Goal: Task Accomplishment & Management: Manage account settings

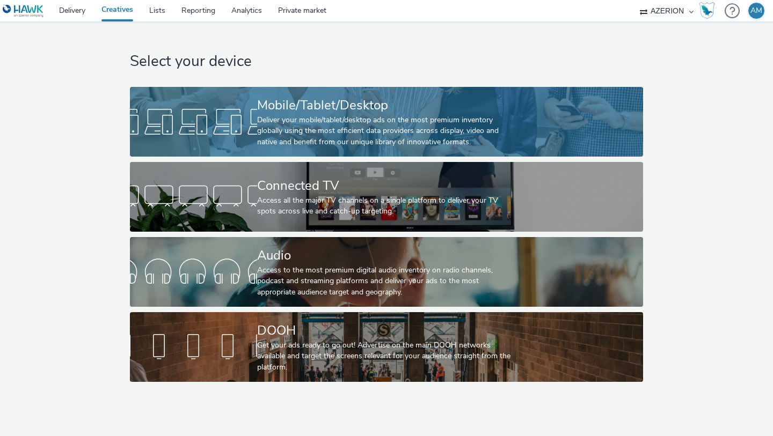
click at [213, 114] on div at bounding box center [193, 122] width 127 height 34
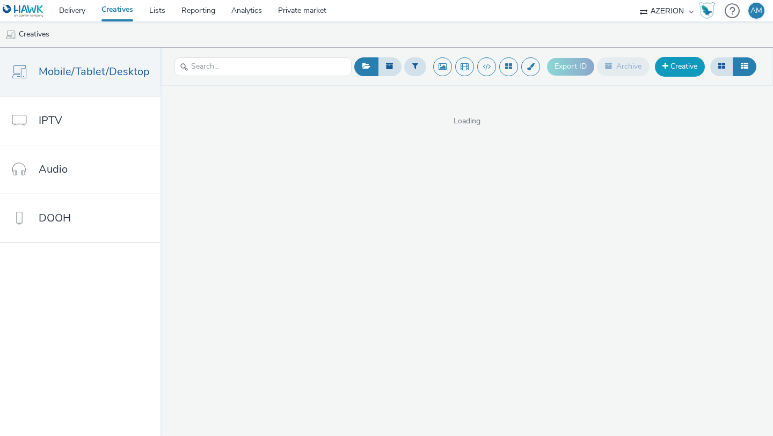
click at [674, 70] on link "Creative" at bounding box center [680, 66] width 50 height 19
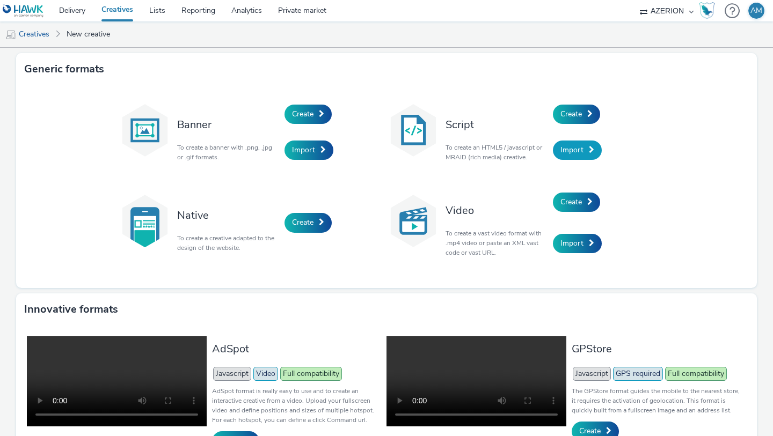
click at [567, 148] on span "Import" at bounding box center [571, 150] width 23 height 10
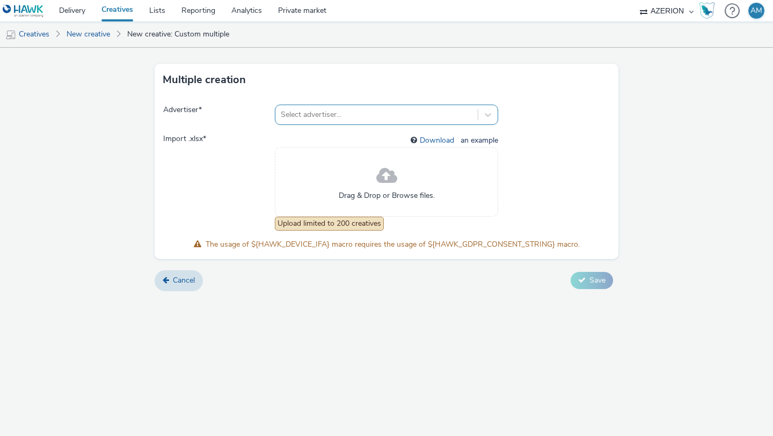
click at [370, 111] on div at bounding box center [377, 114] width 192 height 13
type input "iqos"
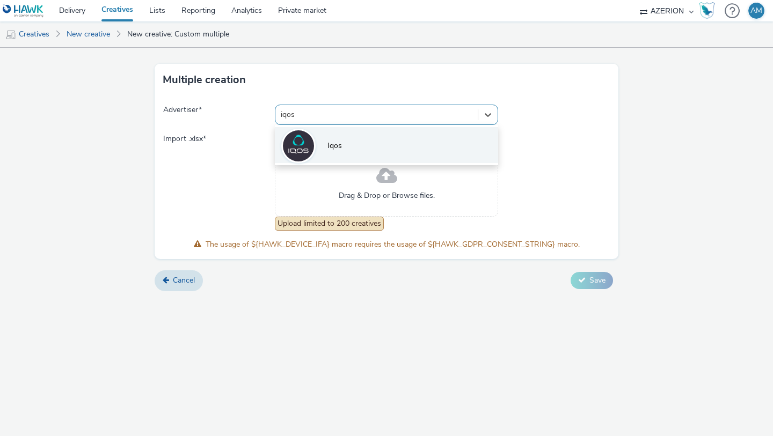
click at [351, 159] on li "Iqos" at bounding box center [386, 145] width 223 height 36
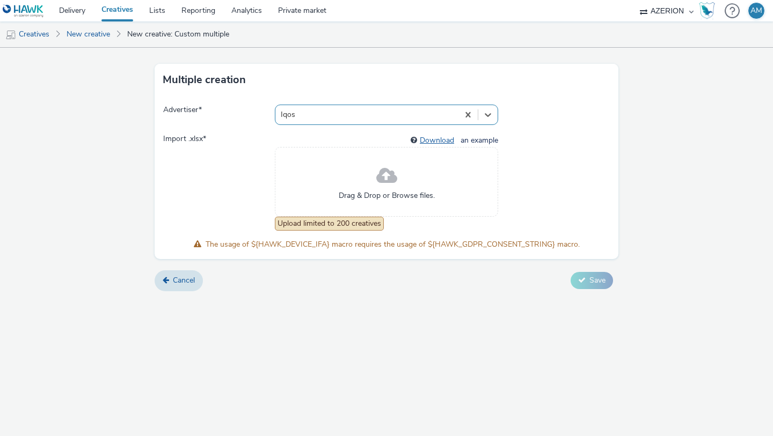
click at [435, 141] on link "Download" at bounding box center [439, 140] width 39 height 10
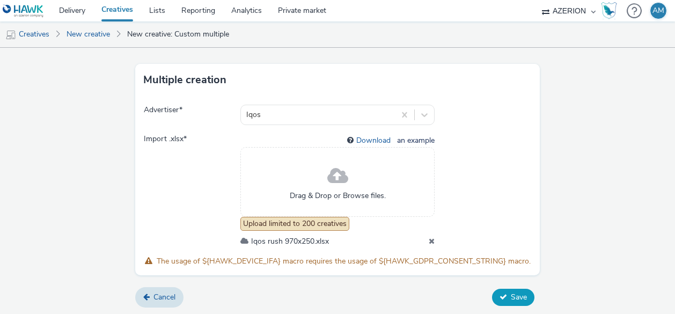
click at [510, 305] on button "Save" at bounding box center [513, 297] width 42 height 17
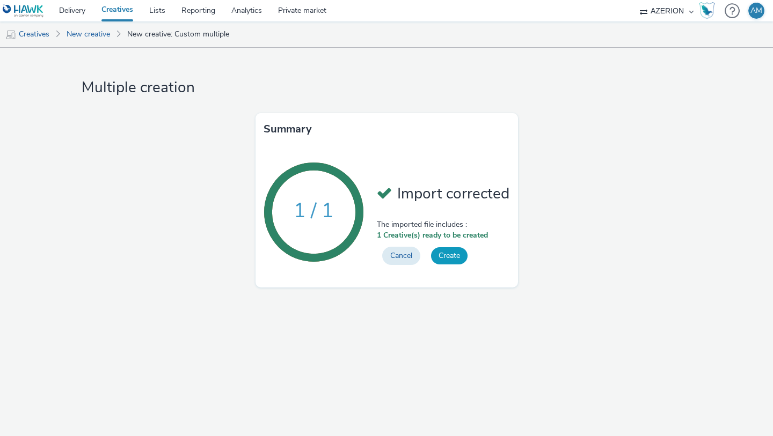
click at [458, 256] on button "Create" at bounding box center [449, 255] width 36 height 17
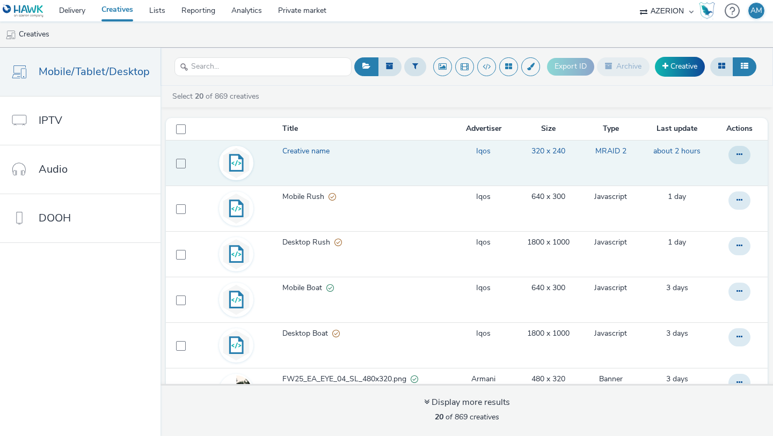
click at [313, 151] on span "Creative name" at bounding box center [308, 151] width 52 height 11
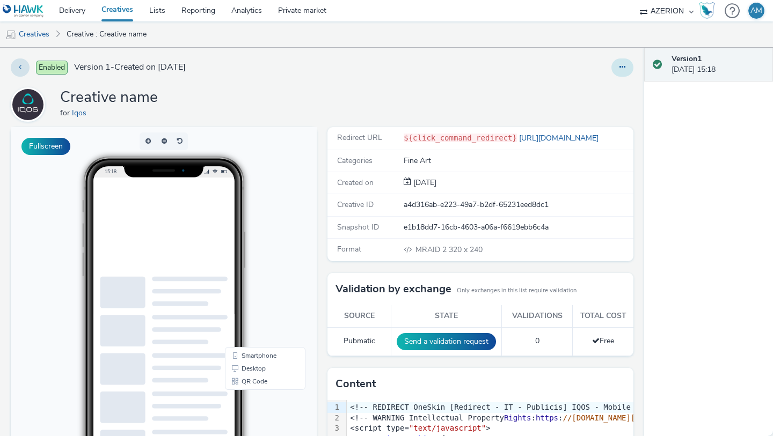
click at [622, 72] on button at bounding box center [622, 67] width 22 height 18
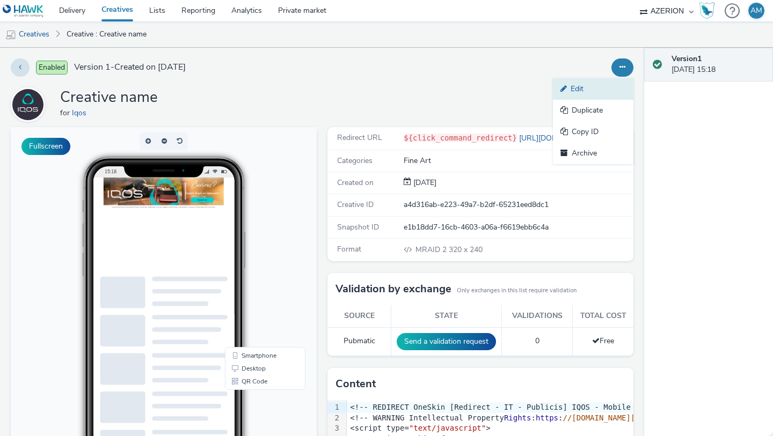
click at [582, 95] on link "Edit" at bounding box center [593, 88] width 80 height 21
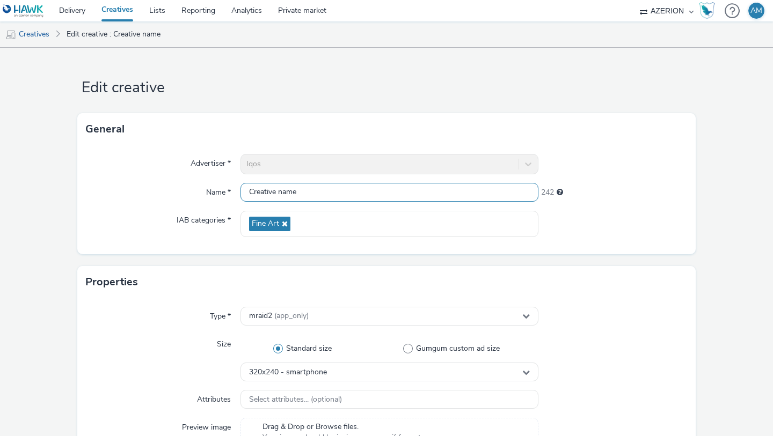
click at [330, 187] on input "Creative name" at bounding box center [389, 192] width 298 height 19
type input "I"
click at [324, 187] on input "Desktop Mobil" at bounding box center [389, 192] width 298 height 19
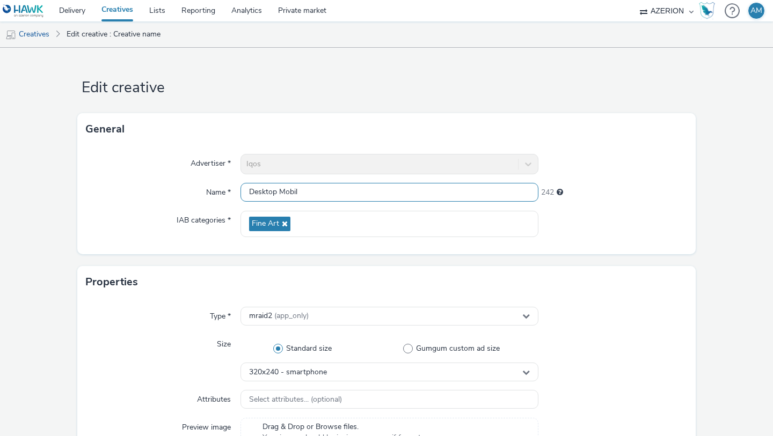
click at [324, 187] on input "Desktop Mobil" at bounding box center [389, 192] width 298 height 19
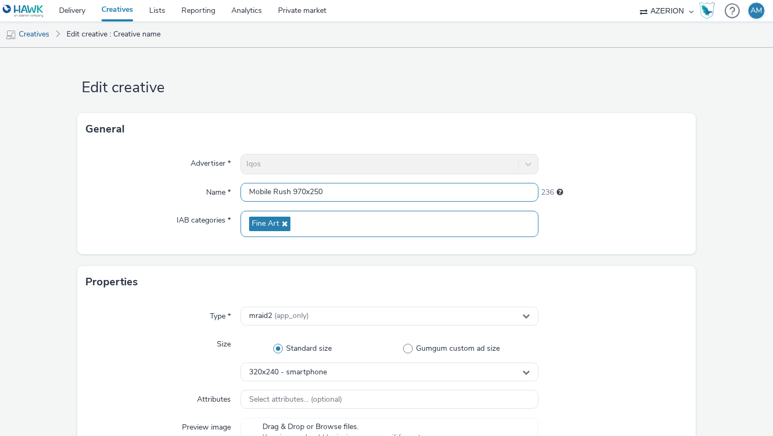
type input "Mobile Rush 970x250"
click at [285, 222] on icon at bounding box center [283, 224] width 9 height 8
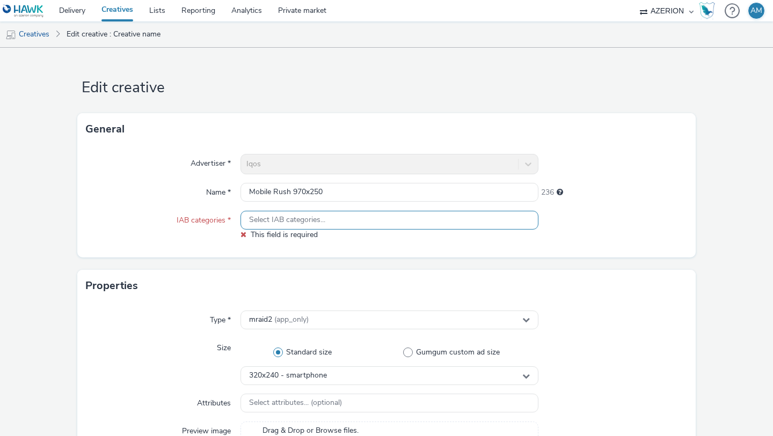
click at [285, 222] on span "Select IAB categories..." at bounding box center [287, 220] width 76 height 9
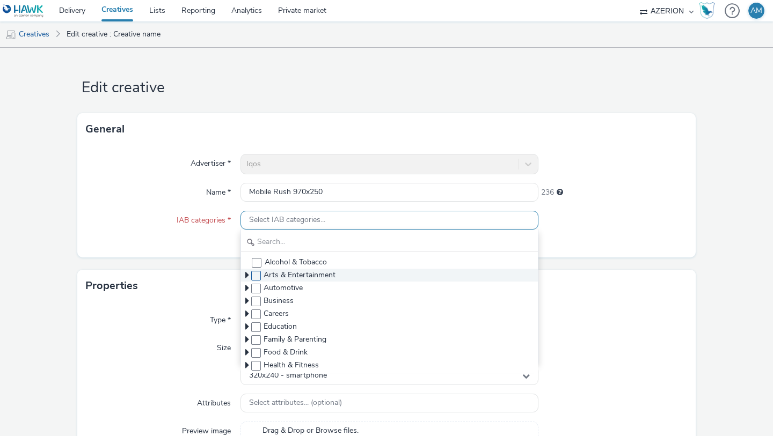
click at [254, 274] on span at bounding box center [256, 276] width 10 height 10
checkbox input "true"
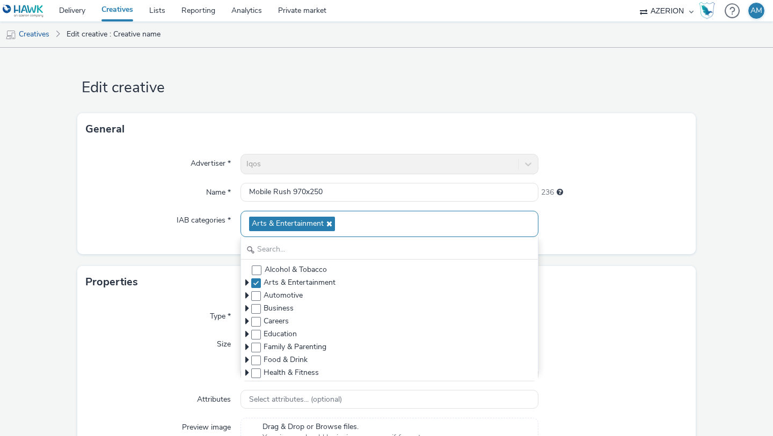
click at [200, 329] on div "Type * mraid2 (app_only) Size Standard size Gumgum custom ad size 320x240 - sma…" at bounding box center [386, 426] width 618 height 256
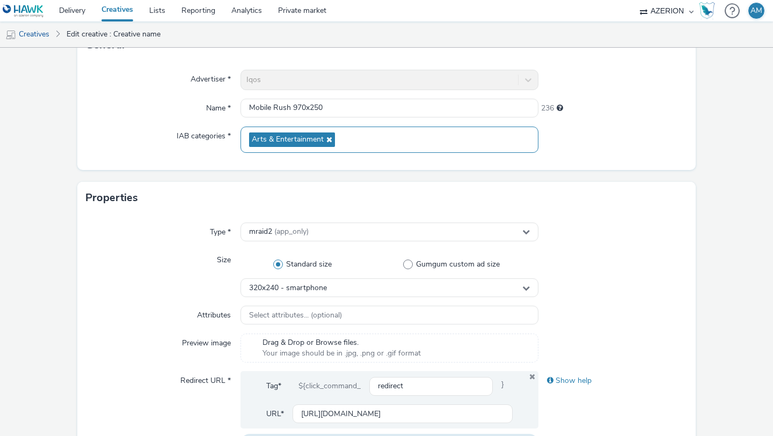
scroll to position [119, 0]
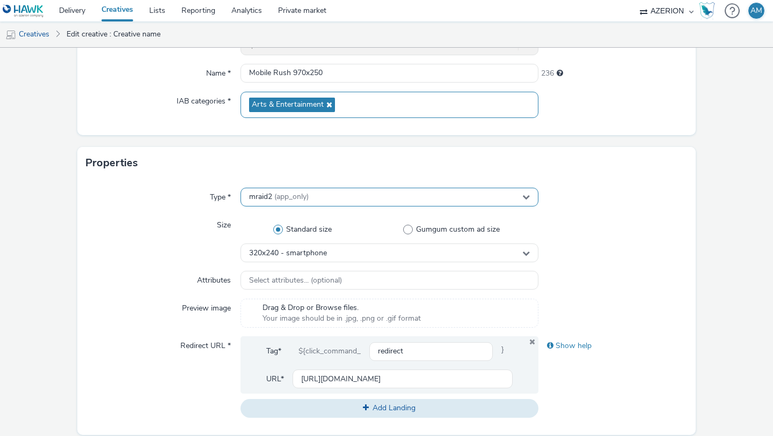
click at [297, 200] on span "(app_only)" at bounding box center [291, 197] width 34 height 10
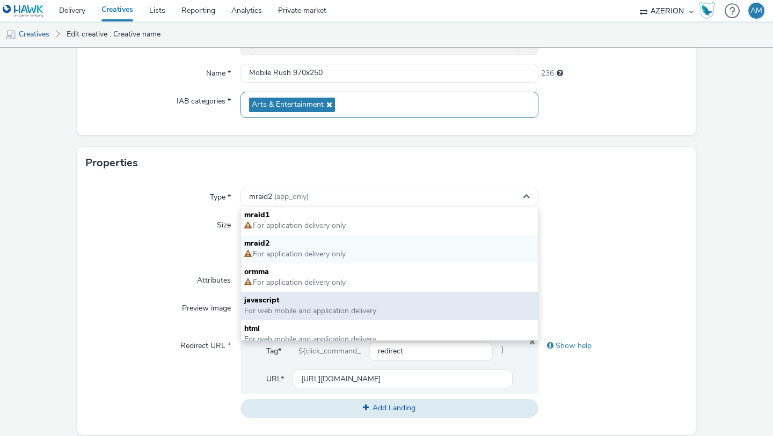
click at [273, 301] on span "javascript" at bounding box center [389, 300] width 290 height 11
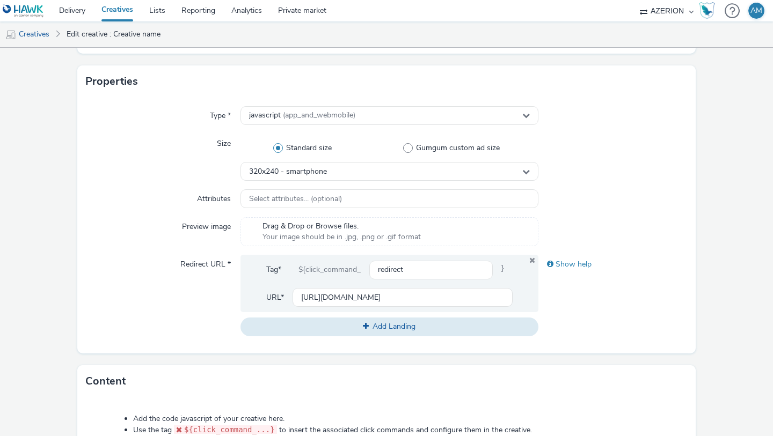
scroll to position [239, 0]
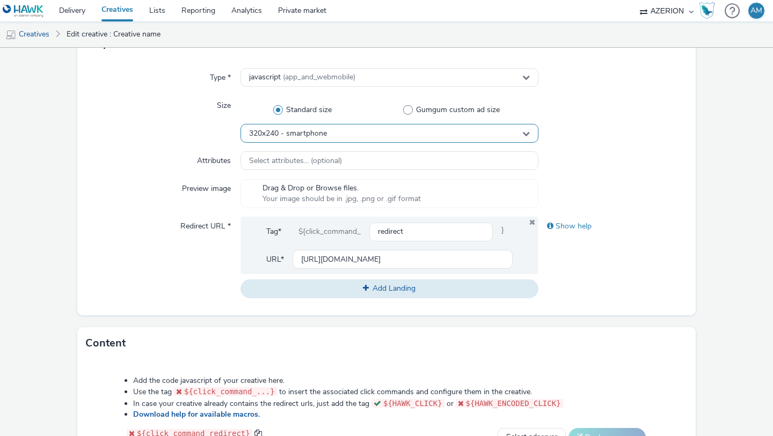
click at [340, 134] on div "320x240 - smartphone" at bounding box center [389, 133] width 298 height 19
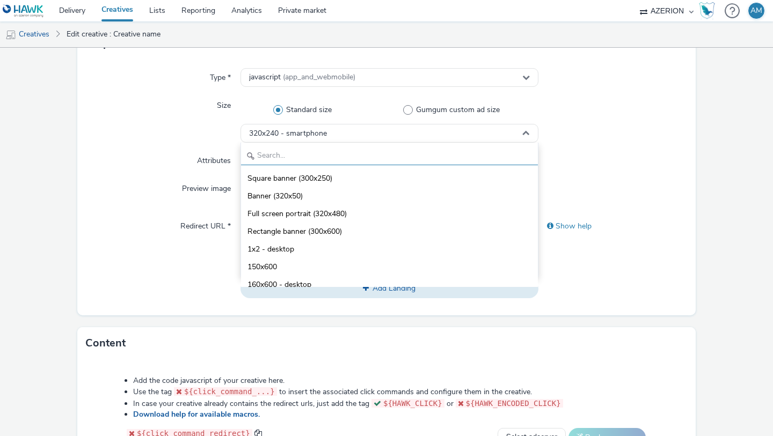
click at [333, 150] on input "text" at bounding box center [389, 155] width 297 height 19
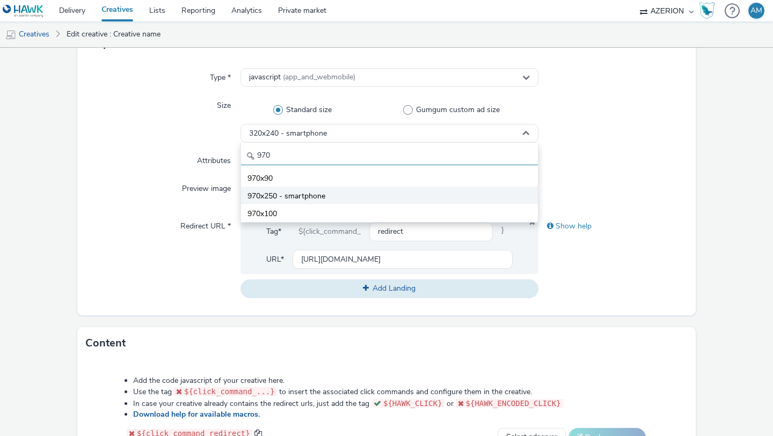
type input "970"
click at [311, 196] on span "970x250 - smartphone" at bounding box center [286, 196] width 78 height 11
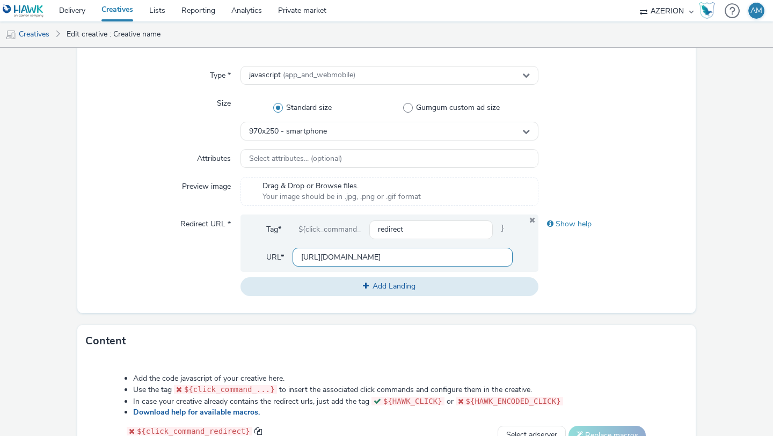
scroll to position [0, 514]
drag, startPoint x: 389, startPoint y: 256, endPoint x: 605, endPoint y: 263, distance: 215.8
click at [605, 265] on div "Redirect URL * Tag* ${click_command_ redirect } URL* https://ad.doubleclick.net…" at bounding box center [386, 255] width 601 height 81
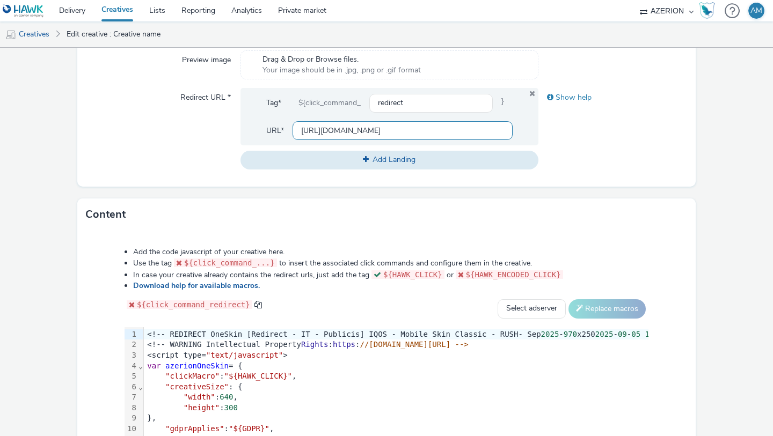
scroll to position [490, 0]
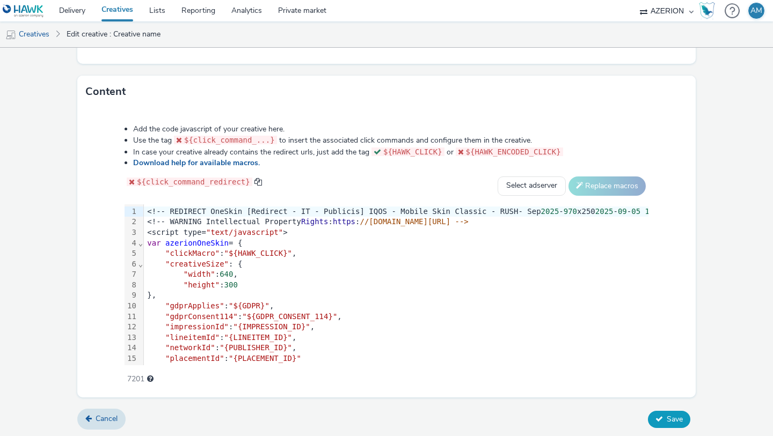
click at [660, 411] on button "Save" at bounding box center [669, 419] width 42 height 17
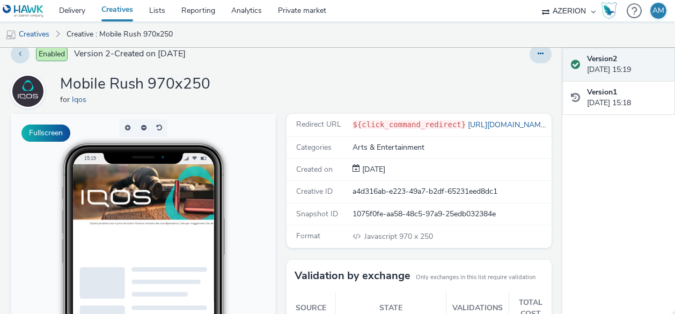
scroll to position [14, 0]
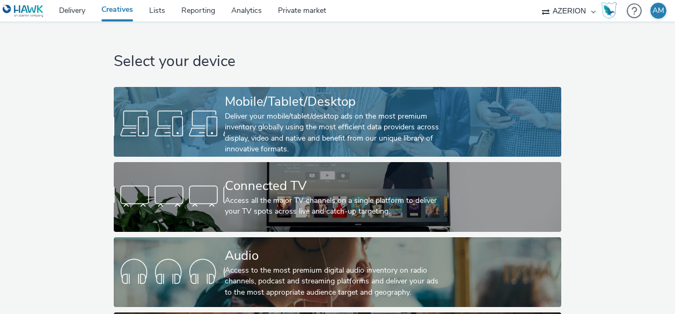
click at [225, 127] on div "Deliver your mobile/tablet/desktop ads on the most premium inventory globally u…" at bounding box center [336, 133] width 222 height 44
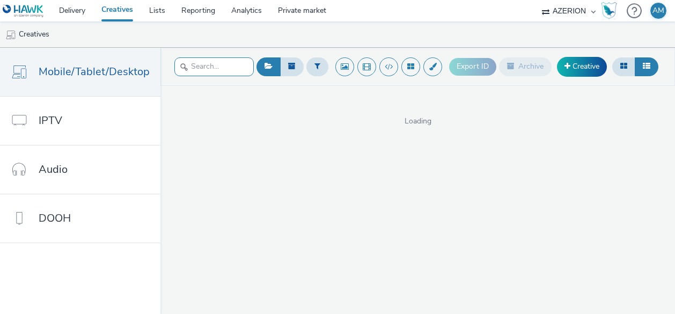
click at [218, 61] on input "text" at bounding box center [213, 66] width 79 height 19
paste input "Ingame premi (noclick) - 320x50"
type input "Ingame premi (noclick) - 320x50"
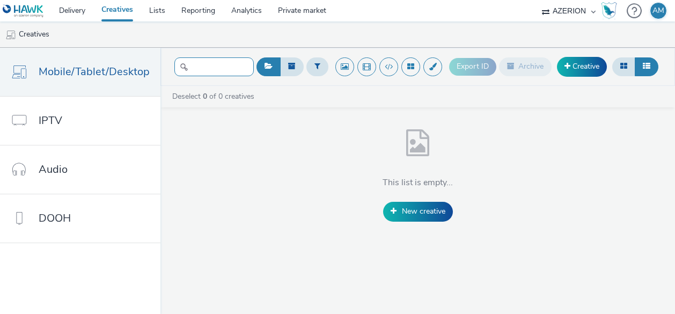
click at [228, 67] on input "Ingame premi (noclick) - 320x50" at bounding box center [213, 66] width 79 height 19
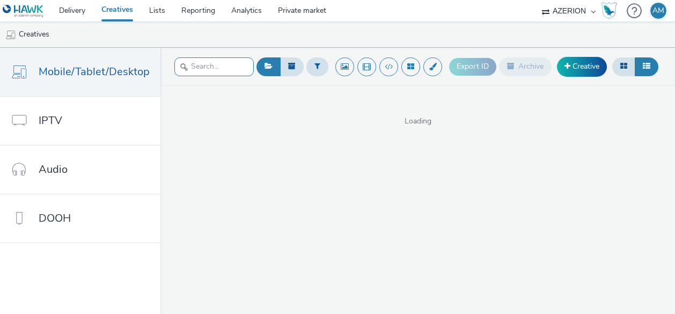
scroll to position [0, 0]
paste input "Ingame premi (noclick) - 320x50"
type input "Ingame premi (noclick) - 320x50"
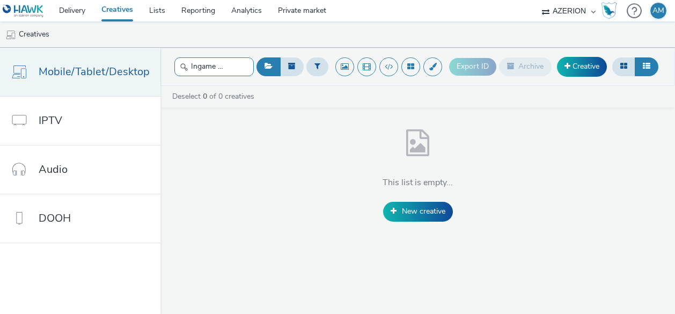
drag, startPoint x: 200, startPoint y: 67, endPoint x: 146, endPoint y: 66, distance: 53.7
click at [146, 66] on div "Mobile/Tablet/Desktop IPTV Audio DOOH Ingame premi (noclick) - 320x50 Export ID…" at bounding box center [337, 181] width 675 height 266
click at [206, 63] on input "Ingame premi (noclick) - 320x50" at bounding box center [213, 66] width 79 height 19
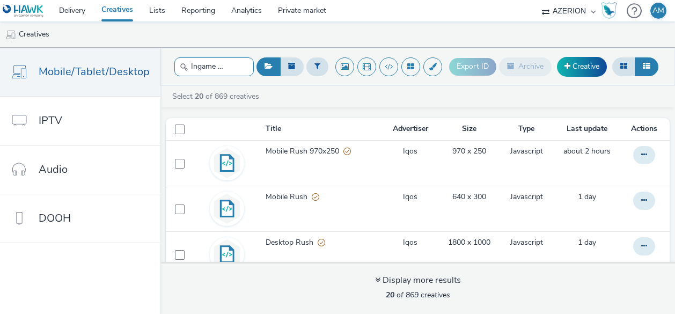
click at [206, 63] on input "Ingame premi (noclick) - 320x50" at bounding box center [213, 66] width 79 height 19
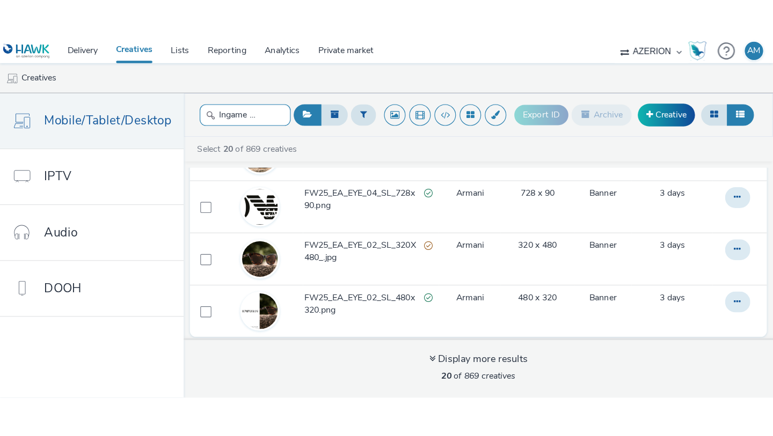
scroll to position [278, 0]
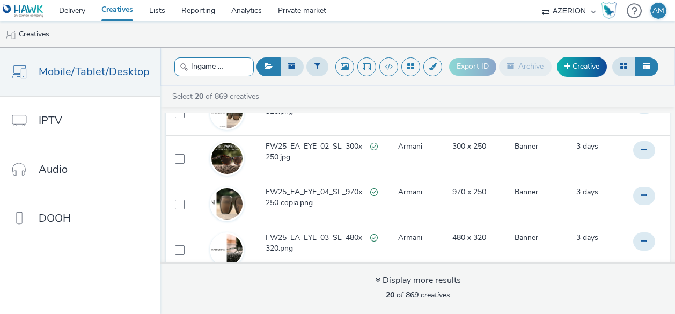
click at [223, 64] on input "Ingame premi (noclick) - 320x50" at bounding box center [213, 66] width 79 height 19
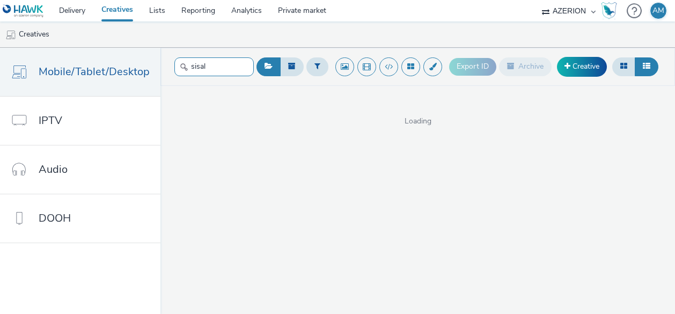
type input "sisal"
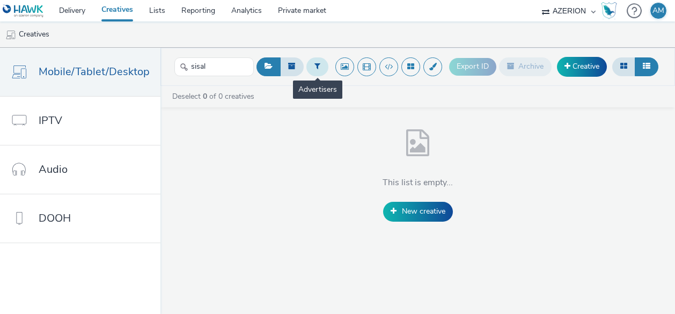
click at [317, 70] on icon at bounding box center [317, 66] width 6 height 8
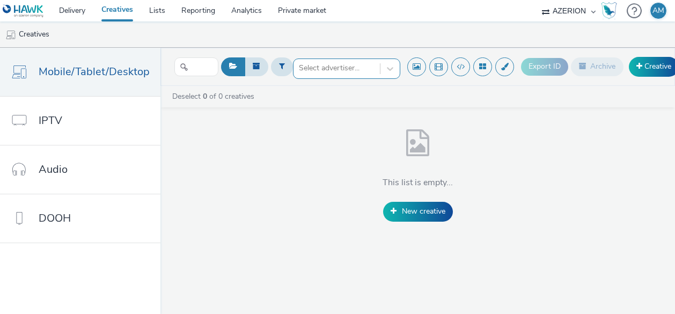
click at [316, 68] on div at bounding box center [337, 68] width 76 height 13
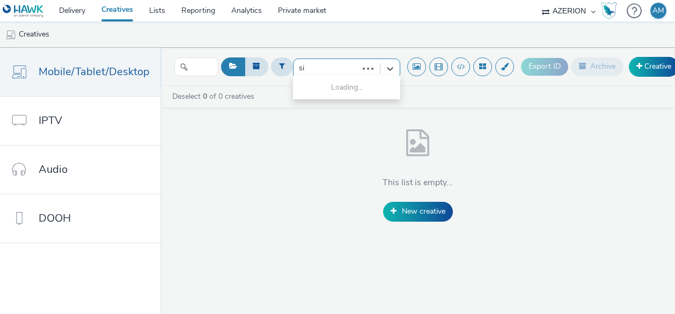
type input "sis"
click at [319, 82] on li "Sisal" at bounding box center [346, 87] width 107 height 18
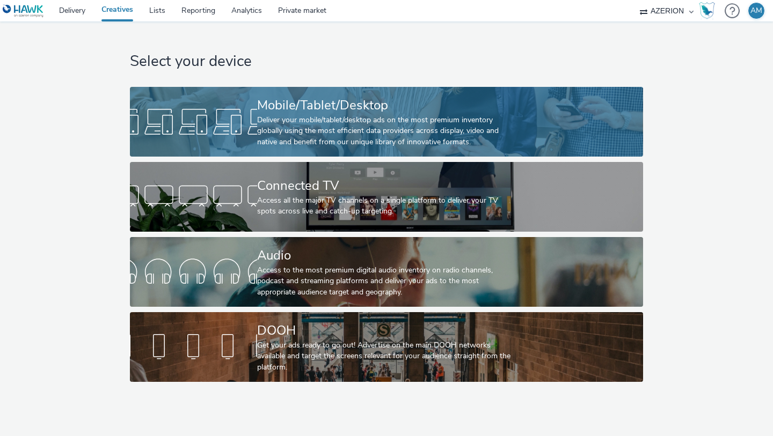
click at [192, 114] on div at bounding box center [193, 122] width 127 height 34
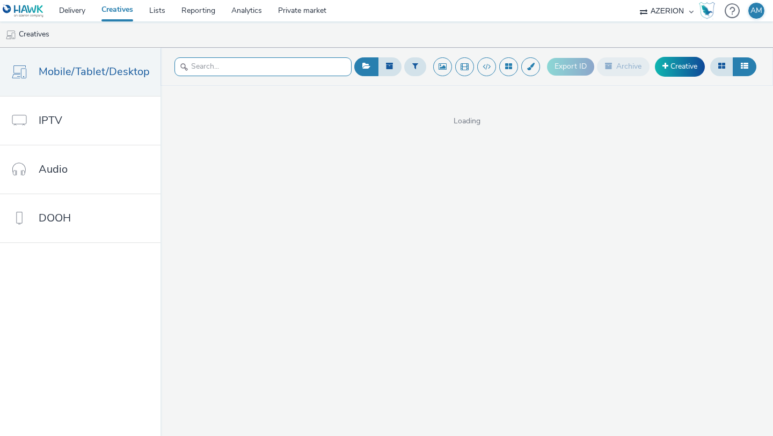
click at [225, 66] on input "text" at bounding box center [262, 66] width 177 height 19
type input "sisal"
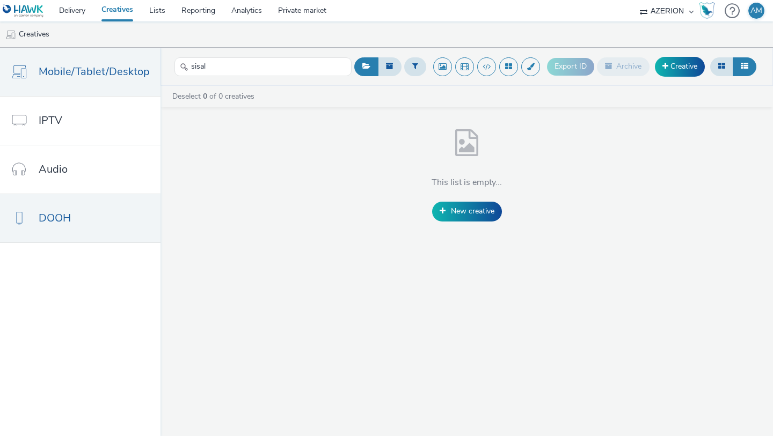
click at [102, 212] on link "DOOH" at bounding box center [80, 218] width 160 height 48
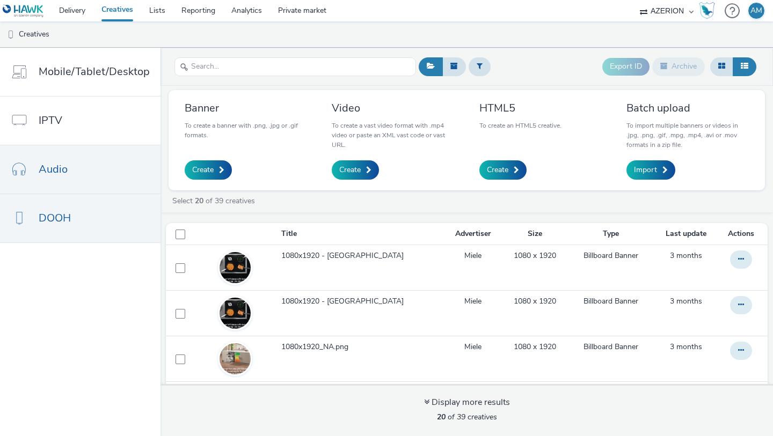
click at [107, 186] on link "Audio" at bounding box center [80, 169] width 160 height 48
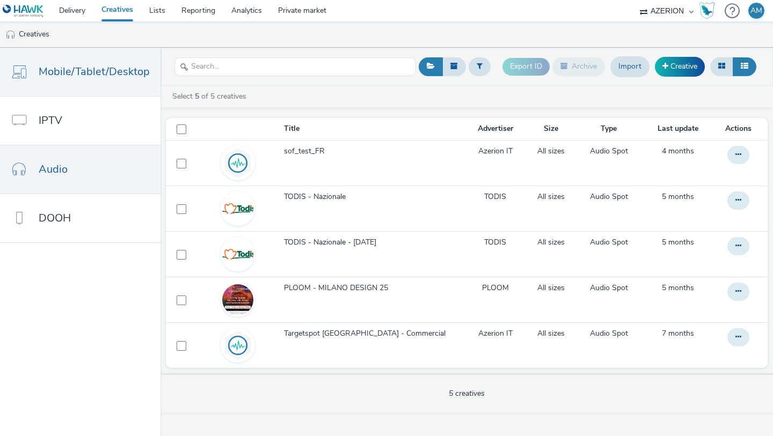
click at [132, 78] on span "Mobile/Tablet/Desktop" at bounding box center [94, 72] width 111 height 16
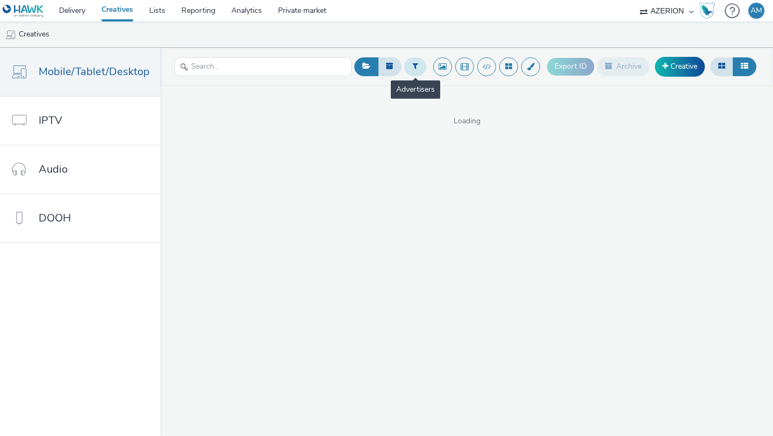
click at [418, 68] on button at bounding box center [415, 66] width 22 height 18
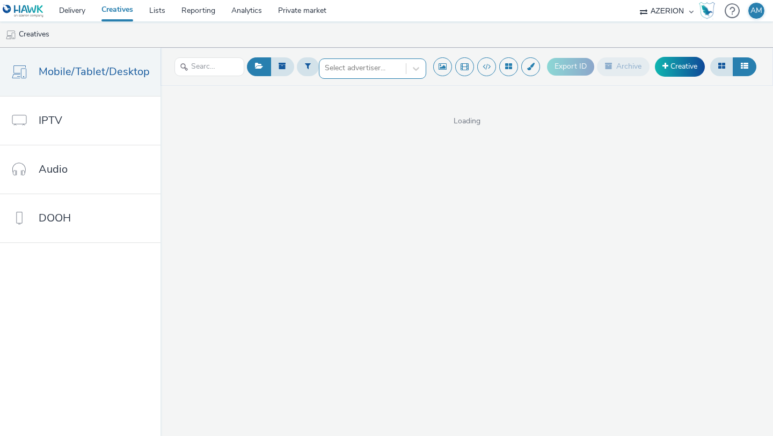
click at [372, 73] on div at bounding box center [363, 68] width 76 height 13
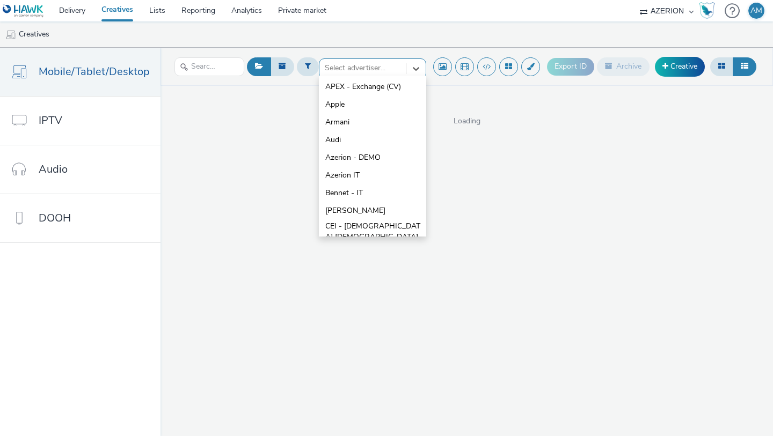
click at [263, 181] on div "option Audi focused, 4 of 10. 10 results available. Use Up and Down to choose o…" at bounding box center [466, 242] width 612 height 389
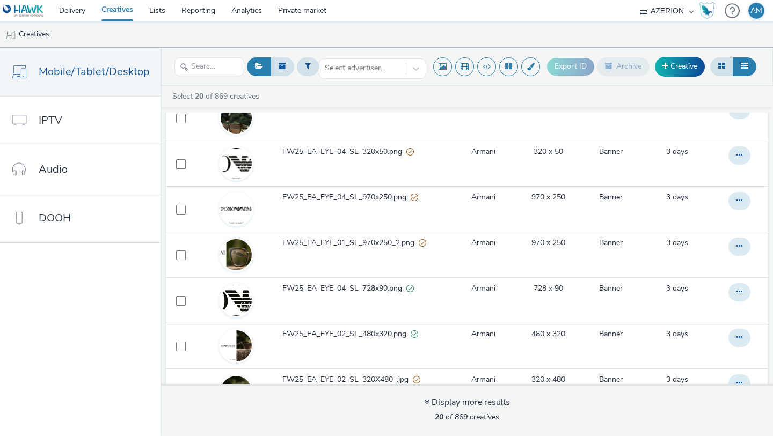
scroll to position [669, 0]
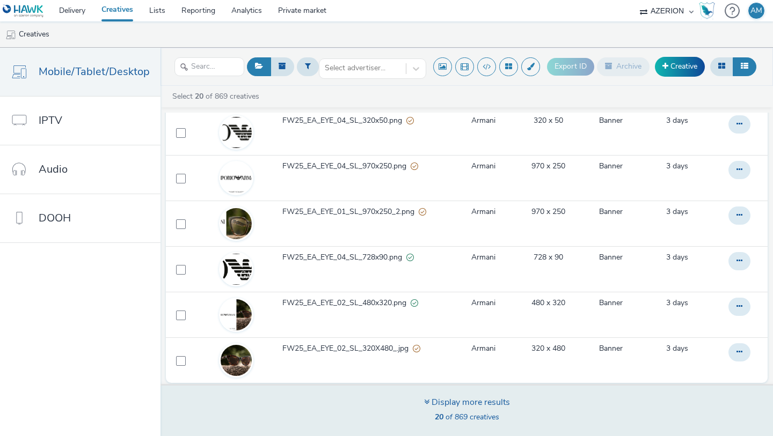
click at [475, 313] on span "20 of 869 creatives" at bounding box center [467, 417] width 64 height 10
click at [444, 313] on div "Display more results" at bounding box center [467, 403] width 86 height 12
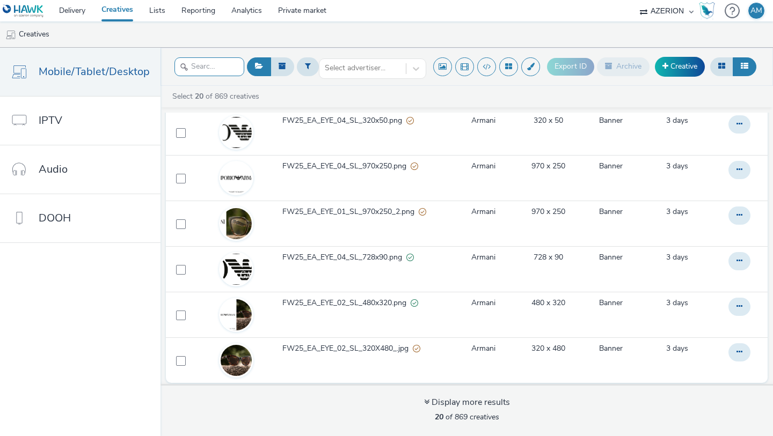
click at [225, 67] on input "text" at bounding box center [209, 66] width 70 height 19
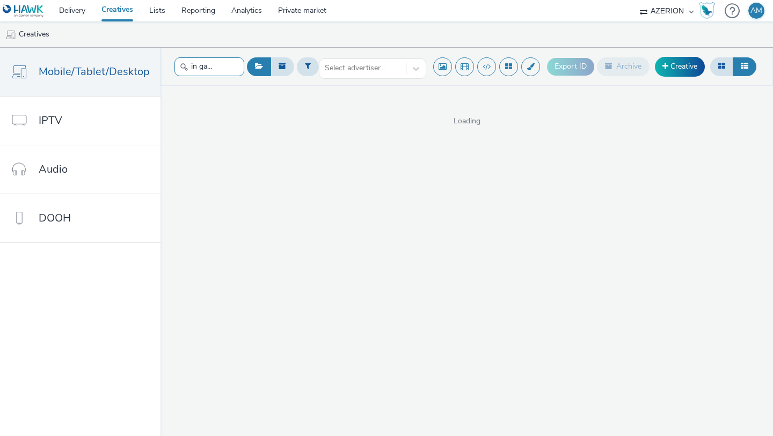
type input "in game"
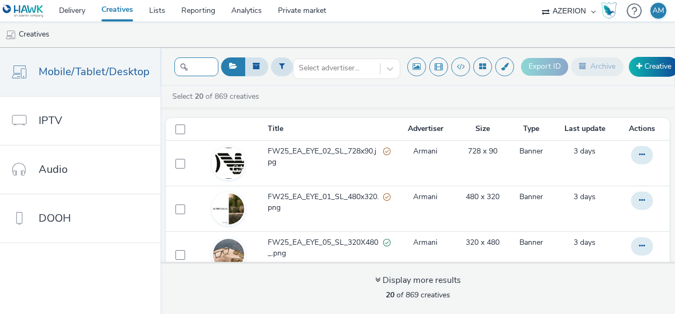
click at [210, 65] on input "in game" at bounding box center [196, 66] width 44 height 19
click at [200, 67] on input "in game" at bounding box center [196, 66] width 44 height 19
click at [199, 69] on input "in game" at bounding box center [196, 66] width 44 height 19
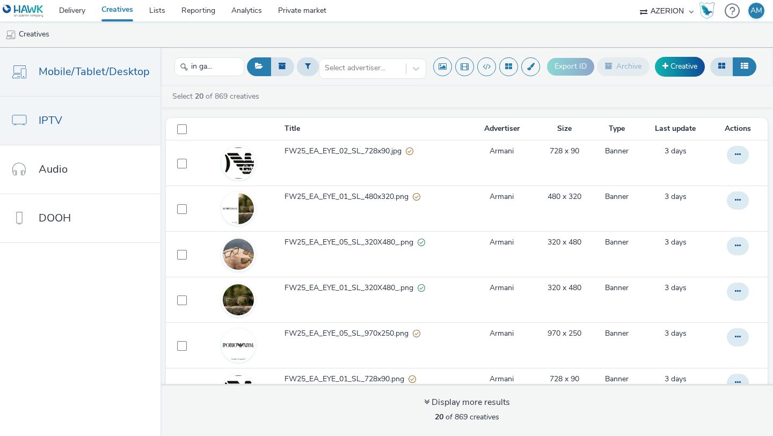
click at [57, 122] on span "IPTV" at bounding box center [51, 121] width 24 height 16
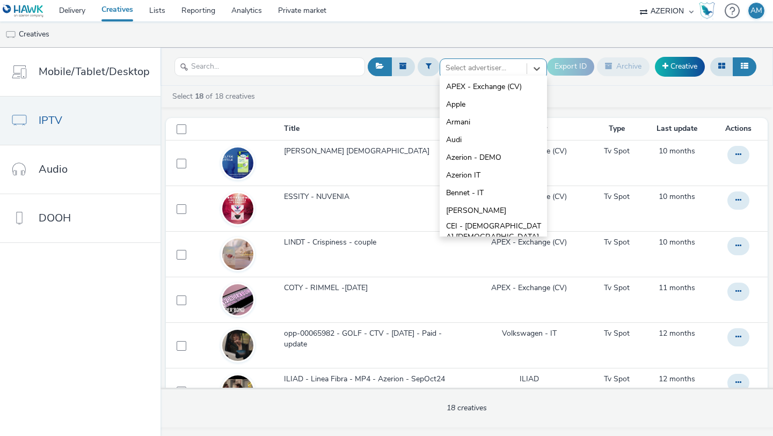
click at [461, 71] on div at bounding box center [483, 68] width 76 height 13
type input "u"
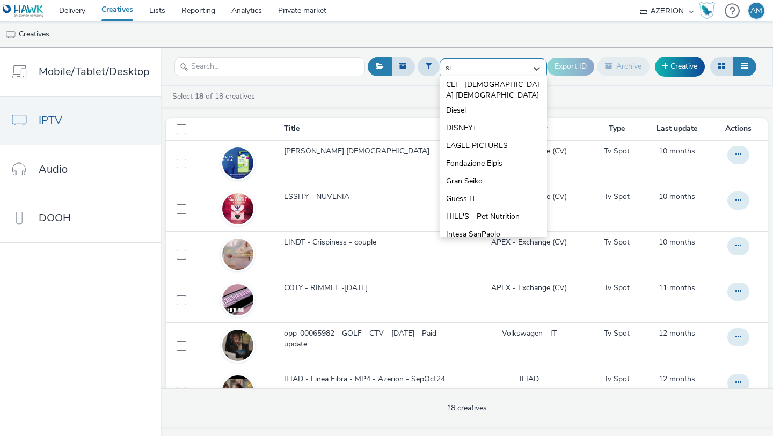
type input "sis"
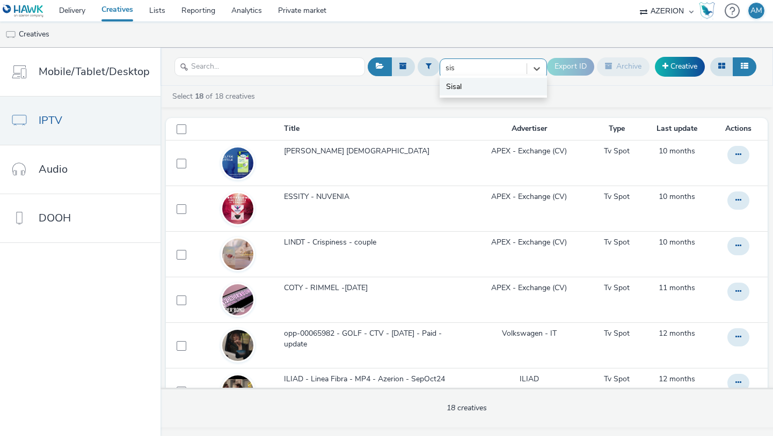
click at [474, 90] on li "Sisal" at bounding box center [492, 87] width 107 height 18
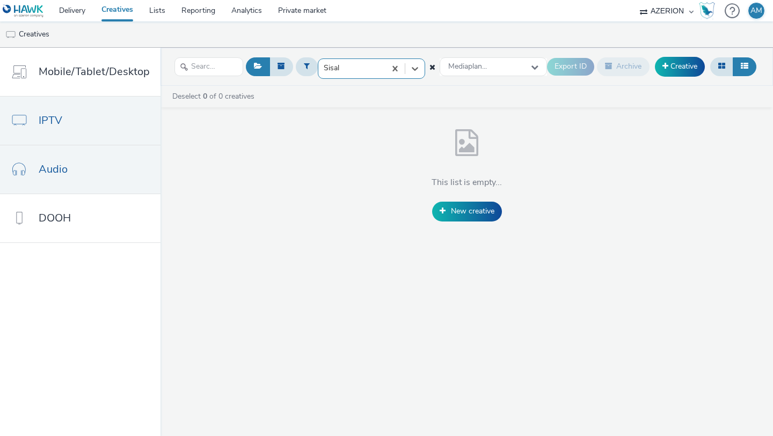
click at [104, 174] on link "Audio" at bounding box center [80, 169] width 160 height 48
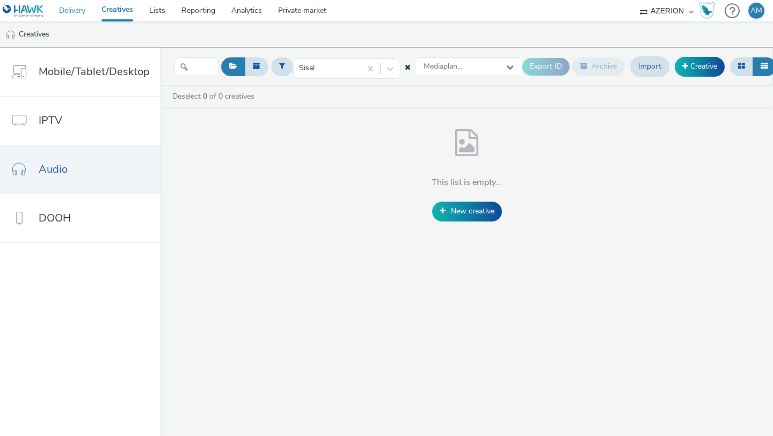
click at [83, 12] on link "Delivery" at bounding box center [72, 10] width 42 height 21
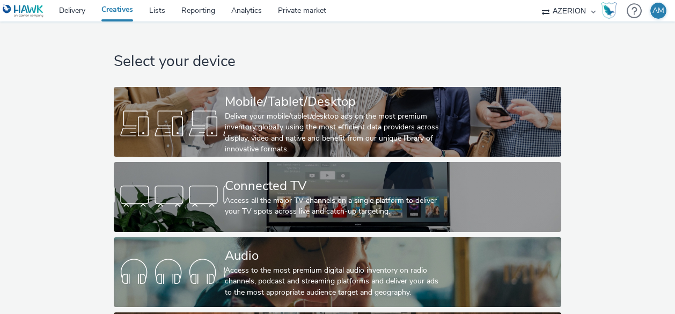
click at [221, 162] on div "Select your device Mobile/Tablet/Desktop Deliver your mobile/tablet/desktop ads…" at bounding box center [337, 204] width 455 height 366
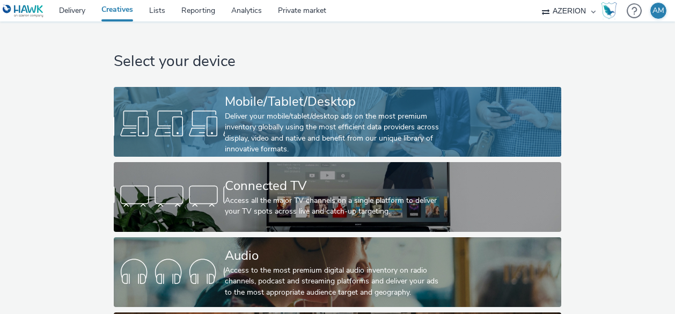
click at [215, 141] on link "Mobile/Tablet/Desktop Deliver your mobile/tablet/desktop ads on the most premiu…" at bounding box center [338, 122] width 448 height 70
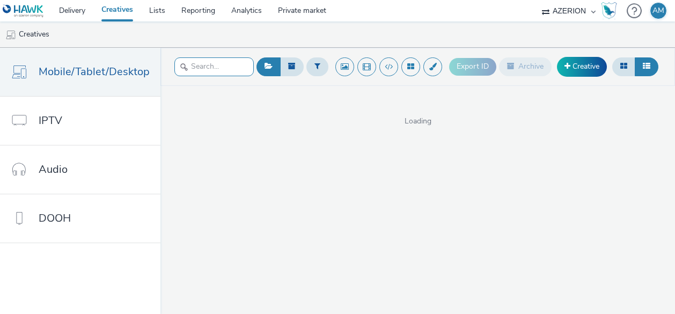
click at [218, 70] on input "text" at bounding box center [213, 66] width 79 height 19
type input "premi"
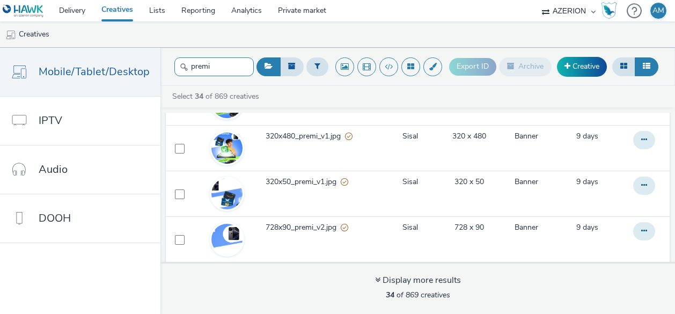
scroll to position [109, 0]
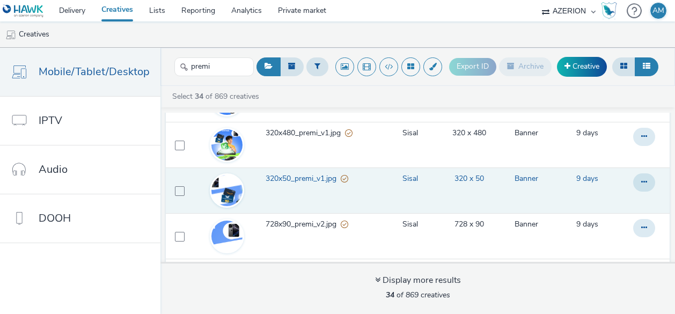
click at [325, 182] on span "320x50_premi_v1.jpg" at bounding box center [303, 178] width 75 height 11
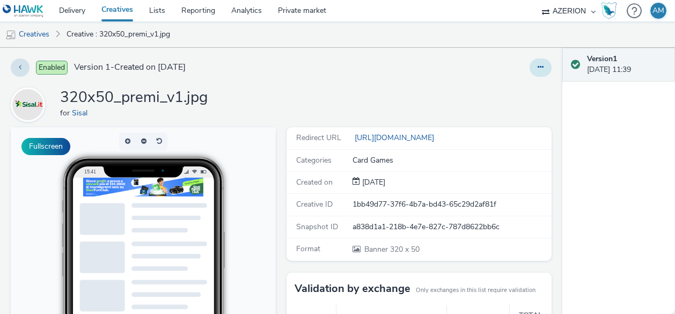
click at [543, 68] on icon at bounding box center [541, 67] width 6 height 8
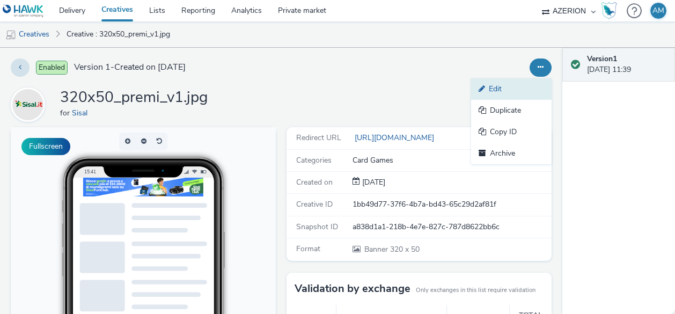
click at [514, 94] on link "Edit" at bounding box center [511, 88] width 80 height 21
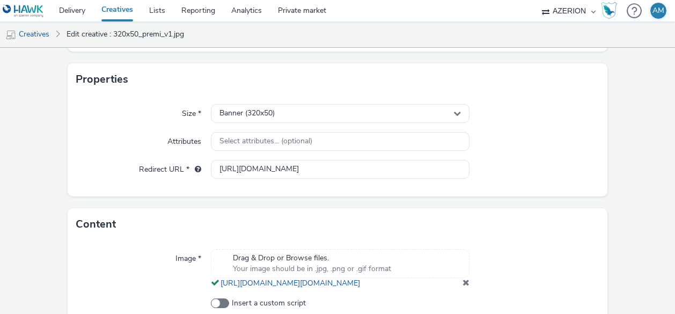
scroll to position [296, 0]
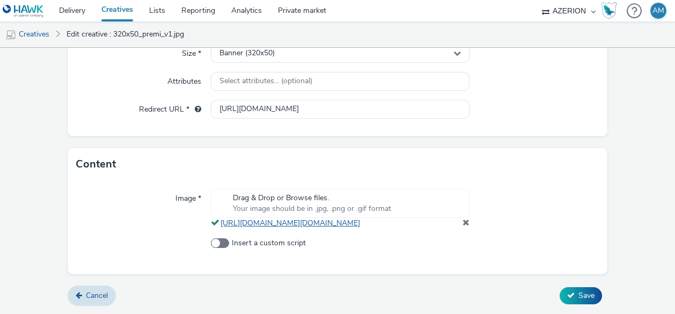
click at [364, 218] on link "https://tabmo-cdn.s3.eu-west-1.amazonaws.com/hawk.tabmo.io/organizations/974f22…" at bounding box center [293, 223] width 144 height 10
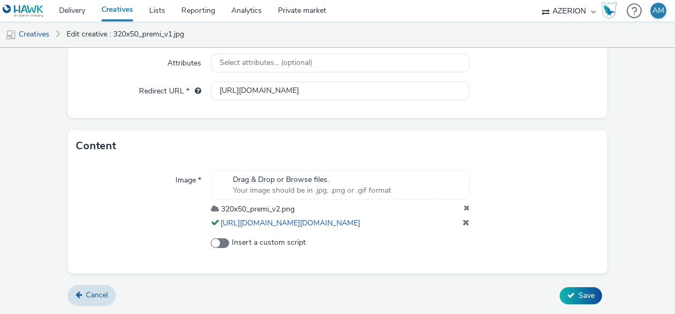
scroll to position [267, 0]
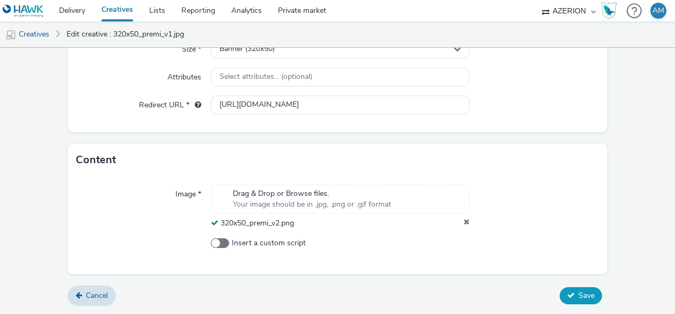
click at [577, 289] on button "Save" at bounding box center [581, 295] width 42 height 17
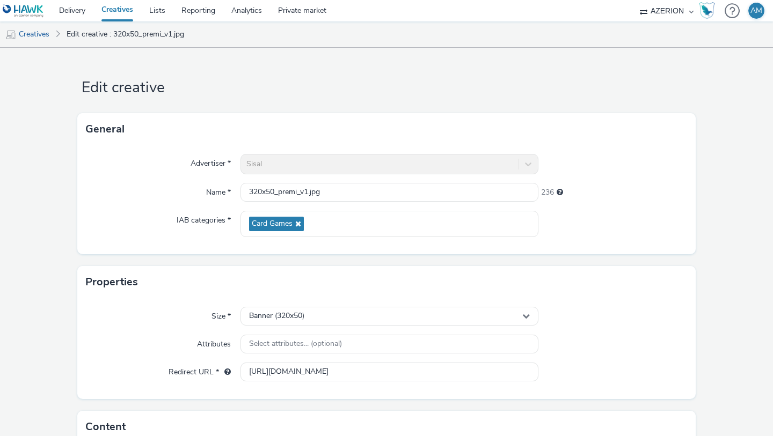
scroll to position [163, 0]
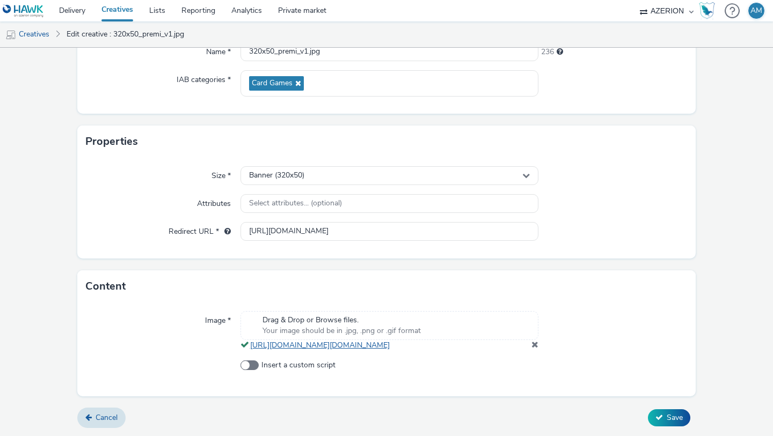
click at [273, 313] on link "https://tabmo-cdn.s3.eu-west-1.amazonaws.com/hawk.tabmo.io/organizations/974f22…" at bounding box center [322, 345] width 144 height 10
click at [534, 313] on span at bounding box center [534, 344] width 7 height 9
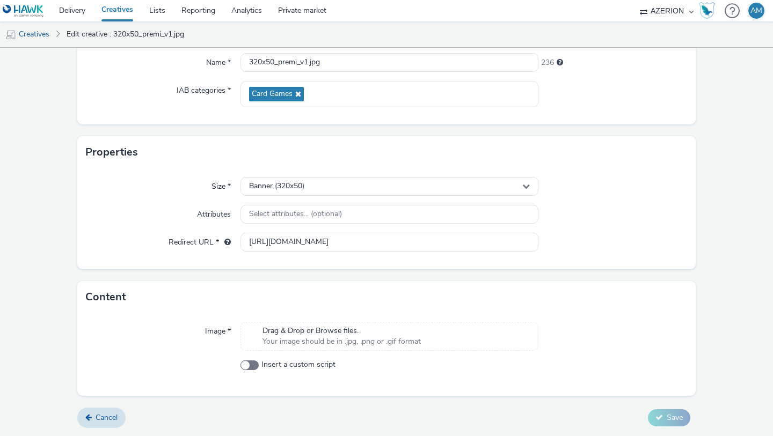
scroll to position [87, 0]
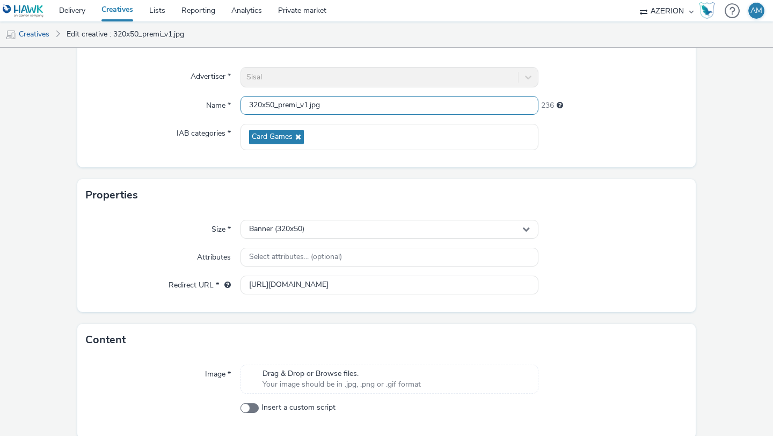
click at [365, 108] on input "320x50_premi_v1.jpg" at bounding box center [389, 105] width 298 height 19
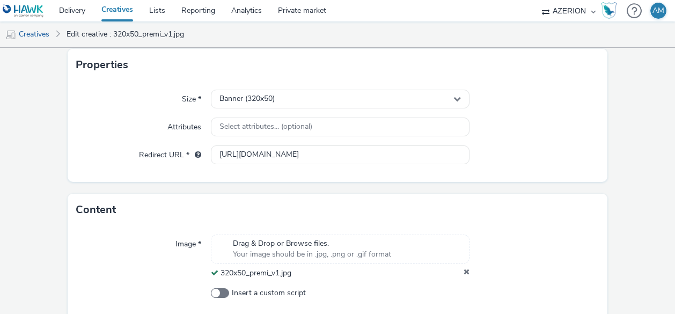
scroll to position [267, 0]
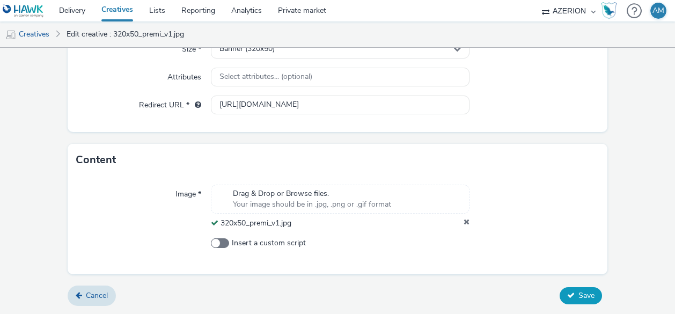
click at [582, 297] on span "Save" at bounding box center [586, 295] width 16 height 10
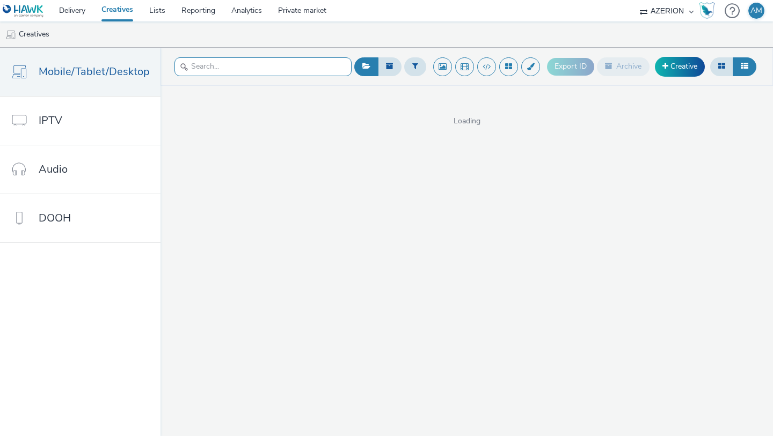
click at [234, 64] on input "text" at bounding box center [262, 66] width 177 height 19
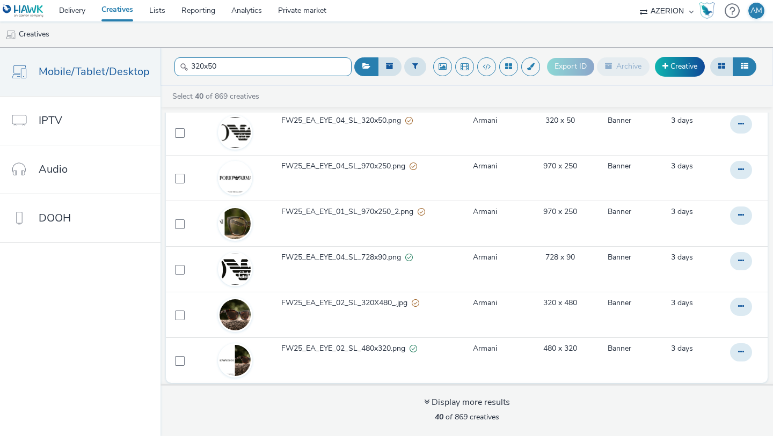
scroll to position [4, 0]
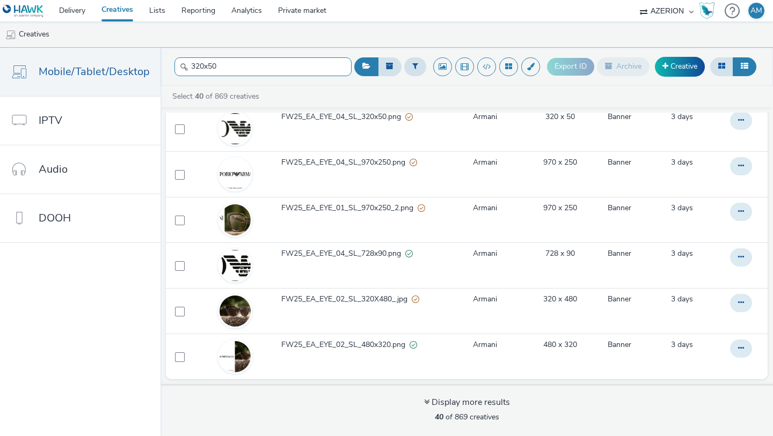
click at [236, 70] on input "320x50" at bounding box center [262, 66] width 177 height 19
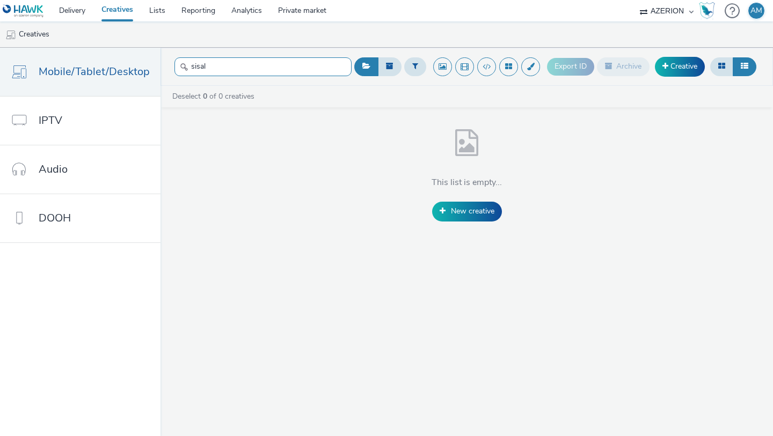
click at [225, 64] on input "sisal" at bounding box center [262, 66] width 177 height 19
click at [319, 67] on input "Sisal" at bounding box center [262, 66] width 177 height 19
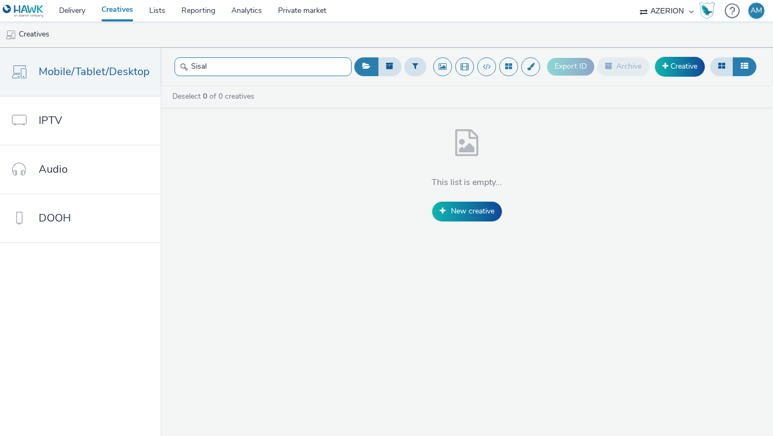
click at [319, 67] on input "Sisal" at bounding box center [262, 66] width 177 height 19
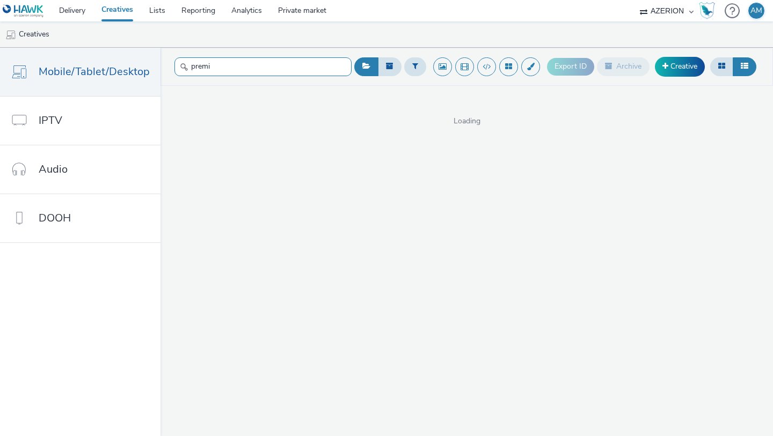
type input "premi"
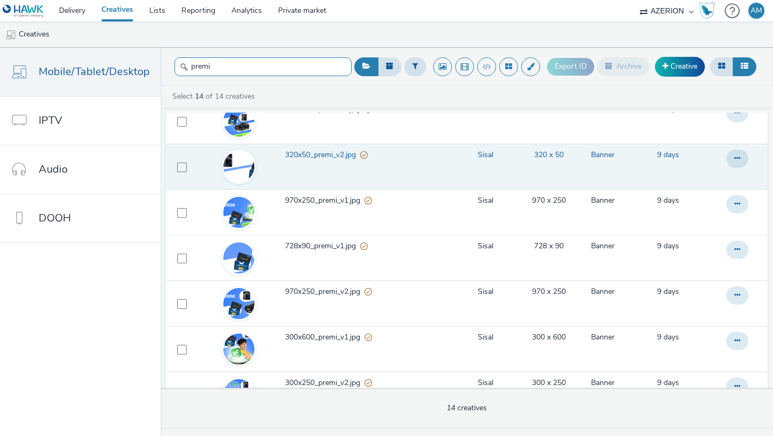
scroll to position [347, 0]
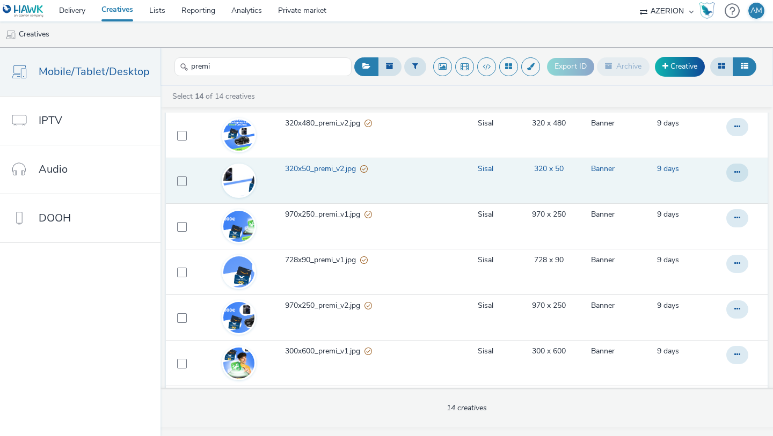
click at [332, 168] on span "320x50_premi_v2.jpg" at bounding box center [322, 169] width 75 height 11
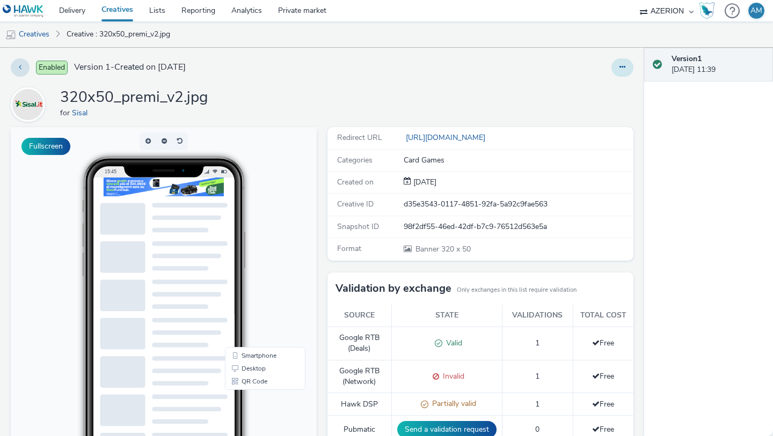
click at [619, 70] on icon at bounding box center [622, 67] width 6 height 8
click at [591, 87] on link "Edit" at bounding box center [593, 88] width 80 height 21
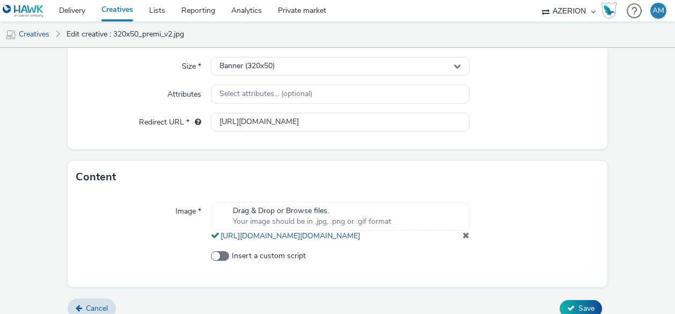
scroll to position [296, 0]
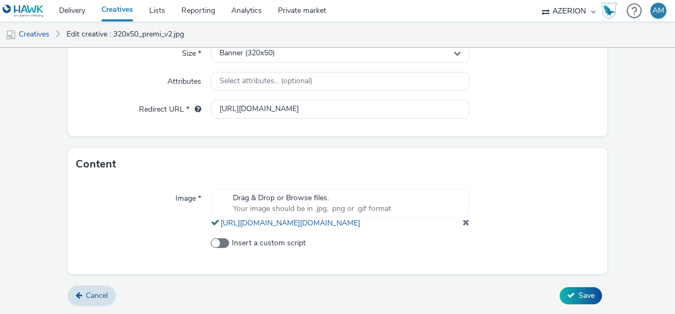
click at [467, 228] on div "Drag & Drop or Browse files. Your image should be in .jpg, .png or .gif format …" at bounding box center [340, 209] width 259 height 40
click at [470, 222] on div at bounding box center [534, 209] width 129 height 40
click at [465, 222] on span at bounding box center [466, 222] width 7 height 9
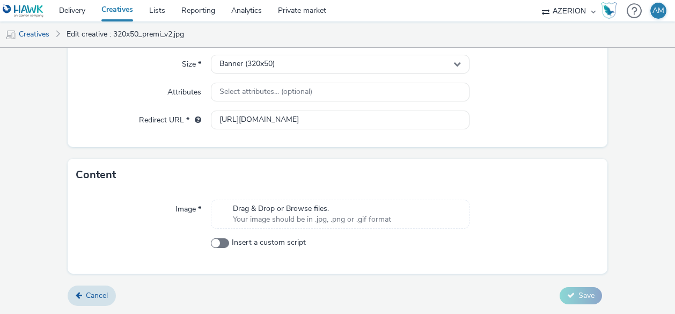
scroll to position [252, 0]
click at [664, 214] on form "Edit creative General Advertiser * Sisal Name * 320x50_premi_v2.jpg 236 IAB cat…" at bounding box center [337, 55] width 675 height 518
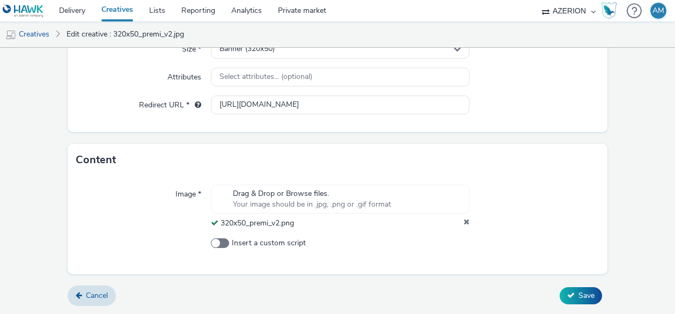
scroll to position [267, 0]
click at [588, 297] on span "Save" at bounding box center [586, 295] width 16 height 10
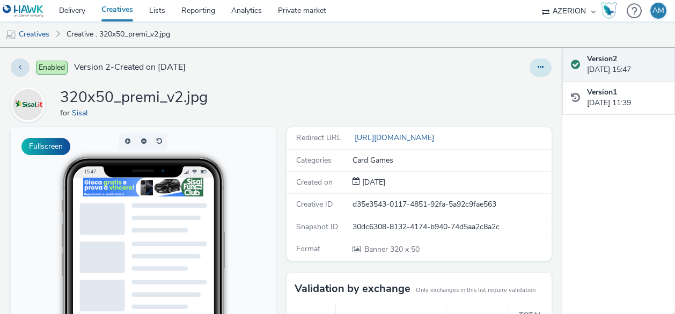
click at [539, 69] on icon at bounding box center [541, 67] width 6 height 8
click at [391, 80] on div "Enabled Version 2 - Created on [DATE] 320x50_premi_v2.jpg for Sisal Fullscreen …" at bounding box center [281, 181] width 562 height 266
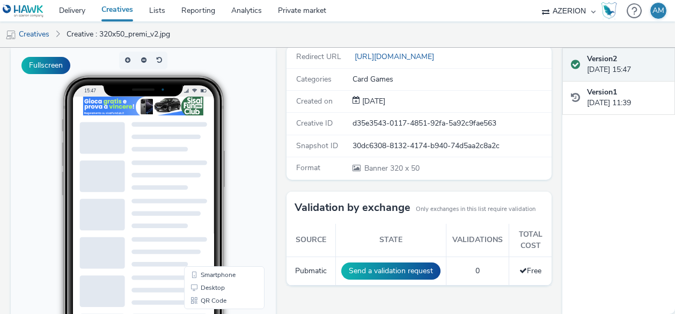
scroll to position [42, 0]
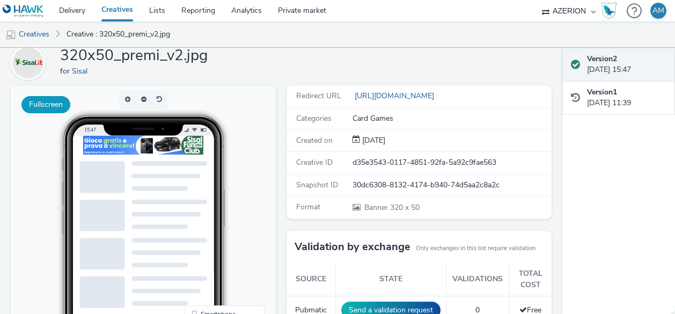
click at [55, 106] on button "Fullscreen" at bounding box center [45, 104] width 49 height 17
